Goal: Information Seeking & Learning: Learn about a topic

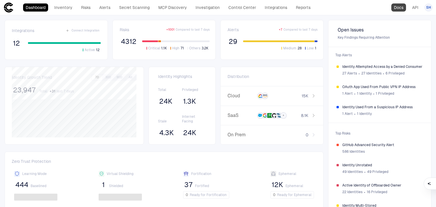
click at [392, 9] on link "Docs" at bounding box center [398, 7] width 15 height 8
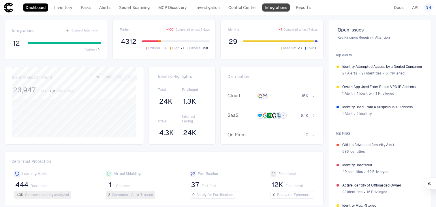
click at [279, 10] on link "Integrations" at bounding box center [276, 7] width 28 height 8
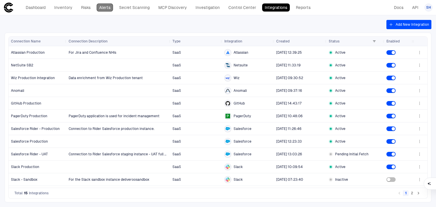
click at [108, 5] on link "Alerts" at bounding box center [105, 7] width 16 height 8
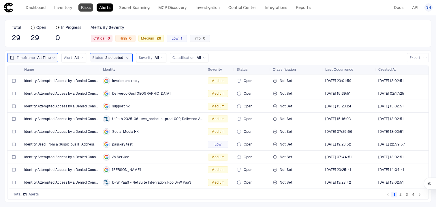
click at [87, 6] on link "Risks" at bounding box center [85, 7] width 15 height 8
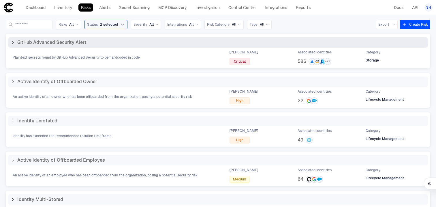
click at [183, 50] on div "Plaintext secrets found by GitHub Advanced Security to be hardcoded in code Max…" at bounding box center [218, 57] width 420 height 15
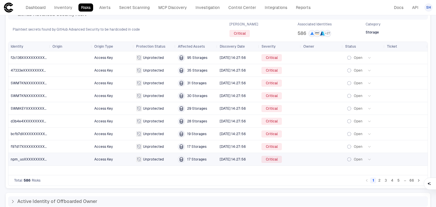
scroll to position [29, 0]
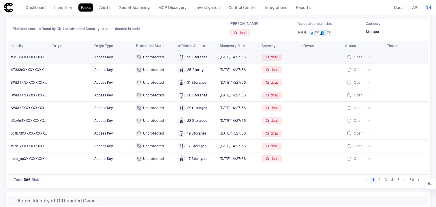
click at [370, 56] on icon "button" at bounding box center [369, 56] width 3 height 3
click at [198, 33] on div at bounding box center [218, 103] width 436 height 207
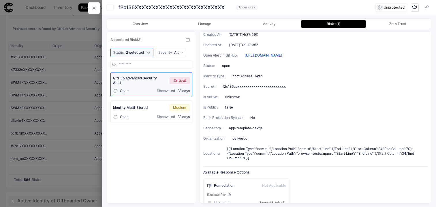
scroll to position [150, 0]
